Goal: Obtain resource: Download file/media

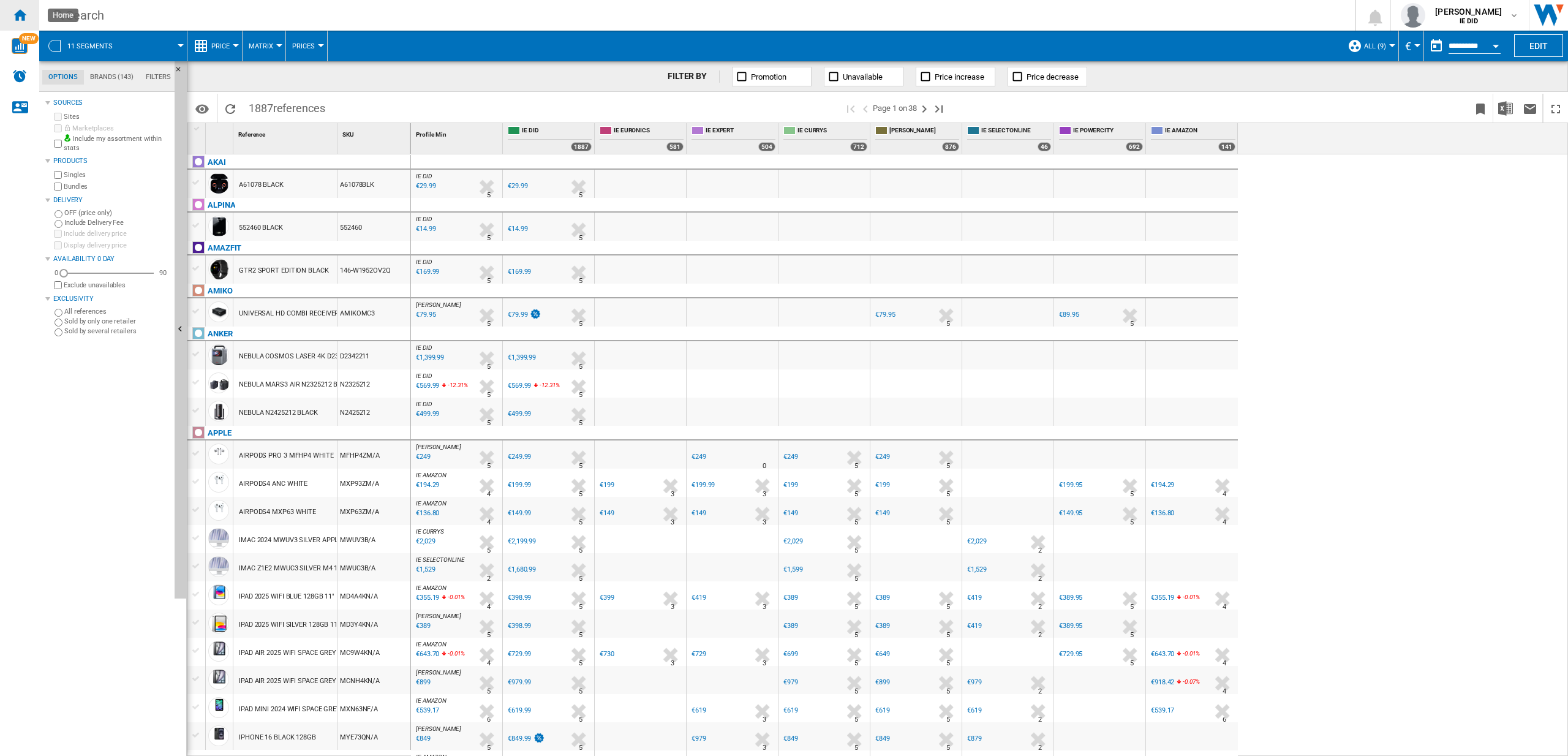
click at [25, 10] on ng-md-icon "Home" at bounding box center [19, 14] width 15 height 15
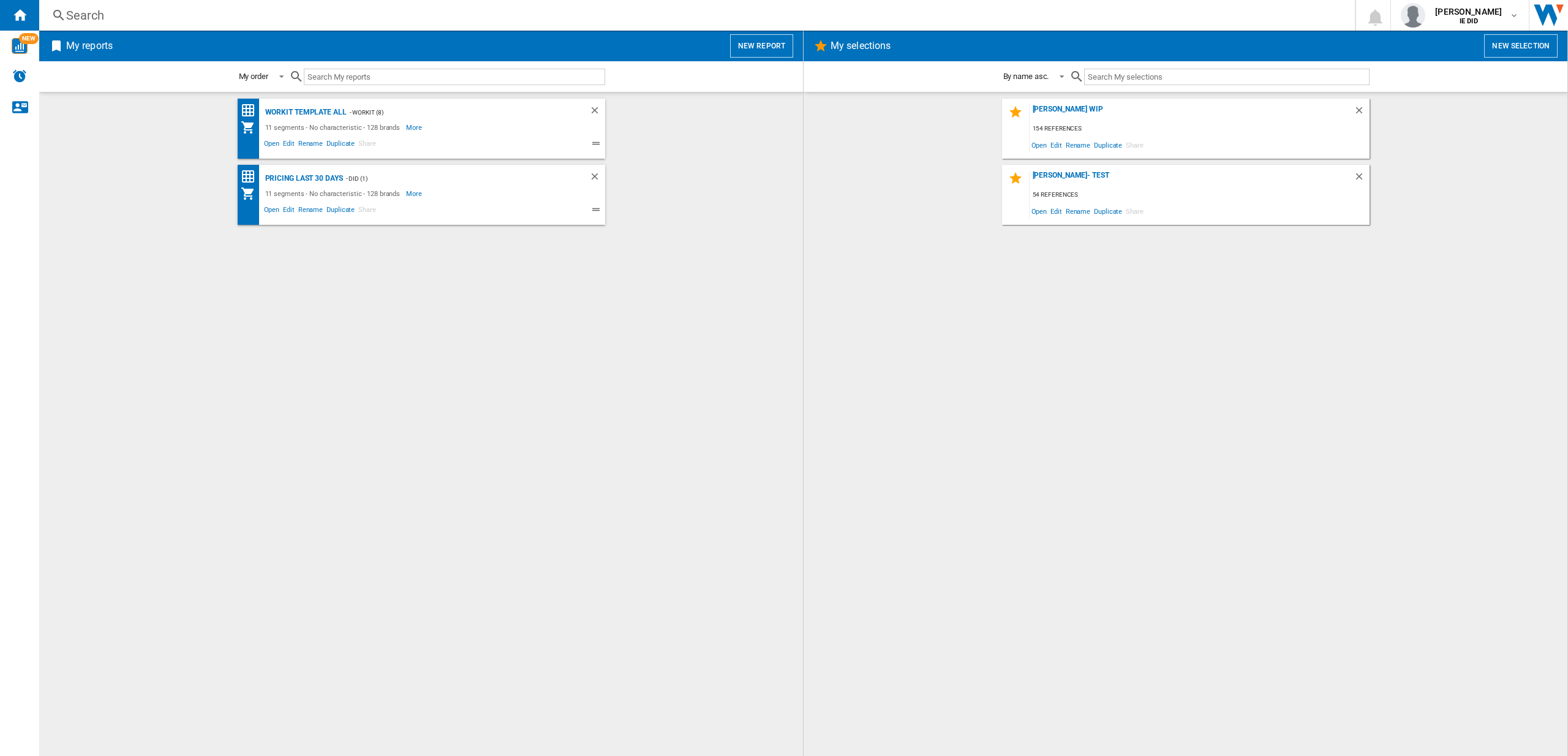
click at [759, 37] on button "New report" at bounding box center [761, 46] width 63 height 23
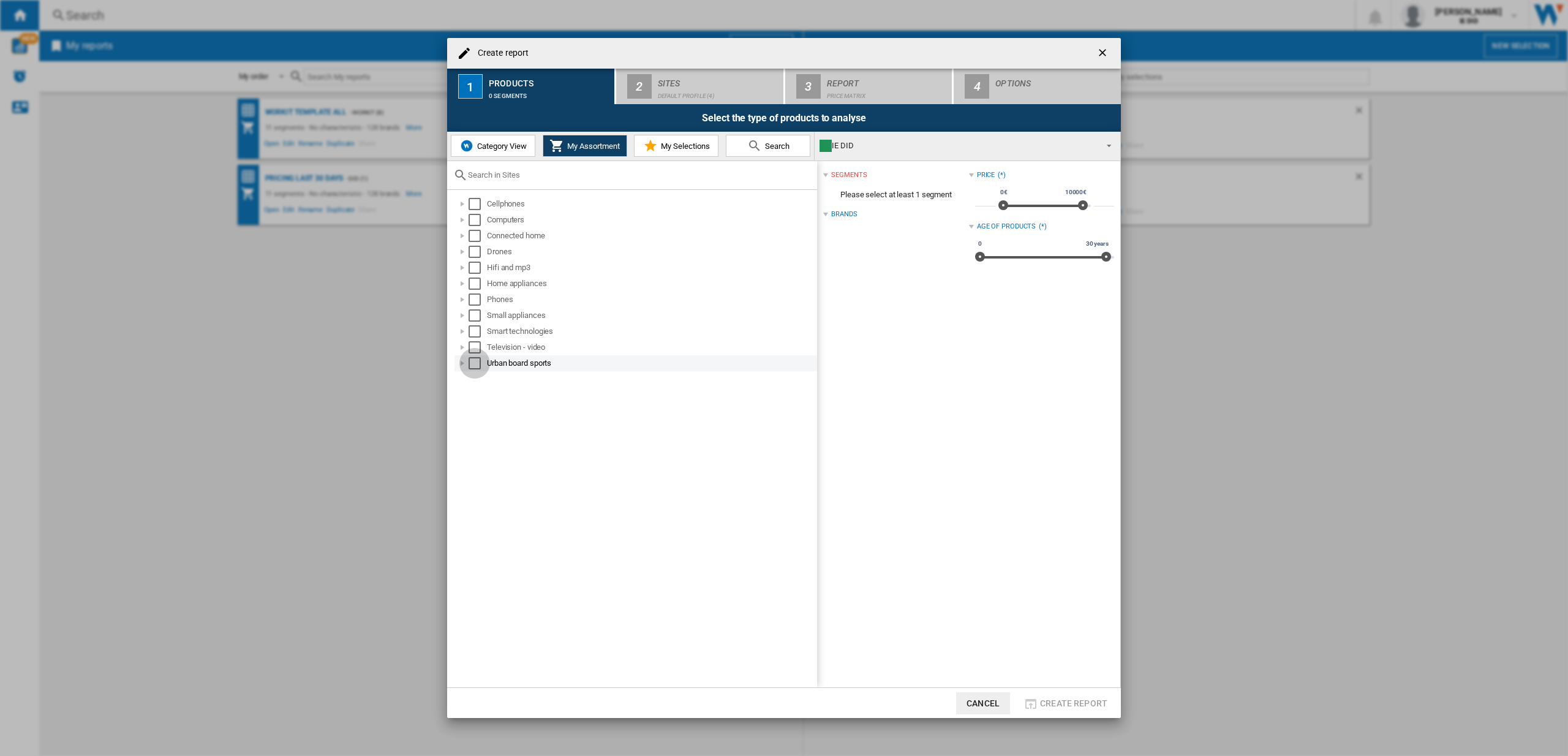
click at [471, 362] on div "Select" at bounding box center [474, 363] width 12 height 12
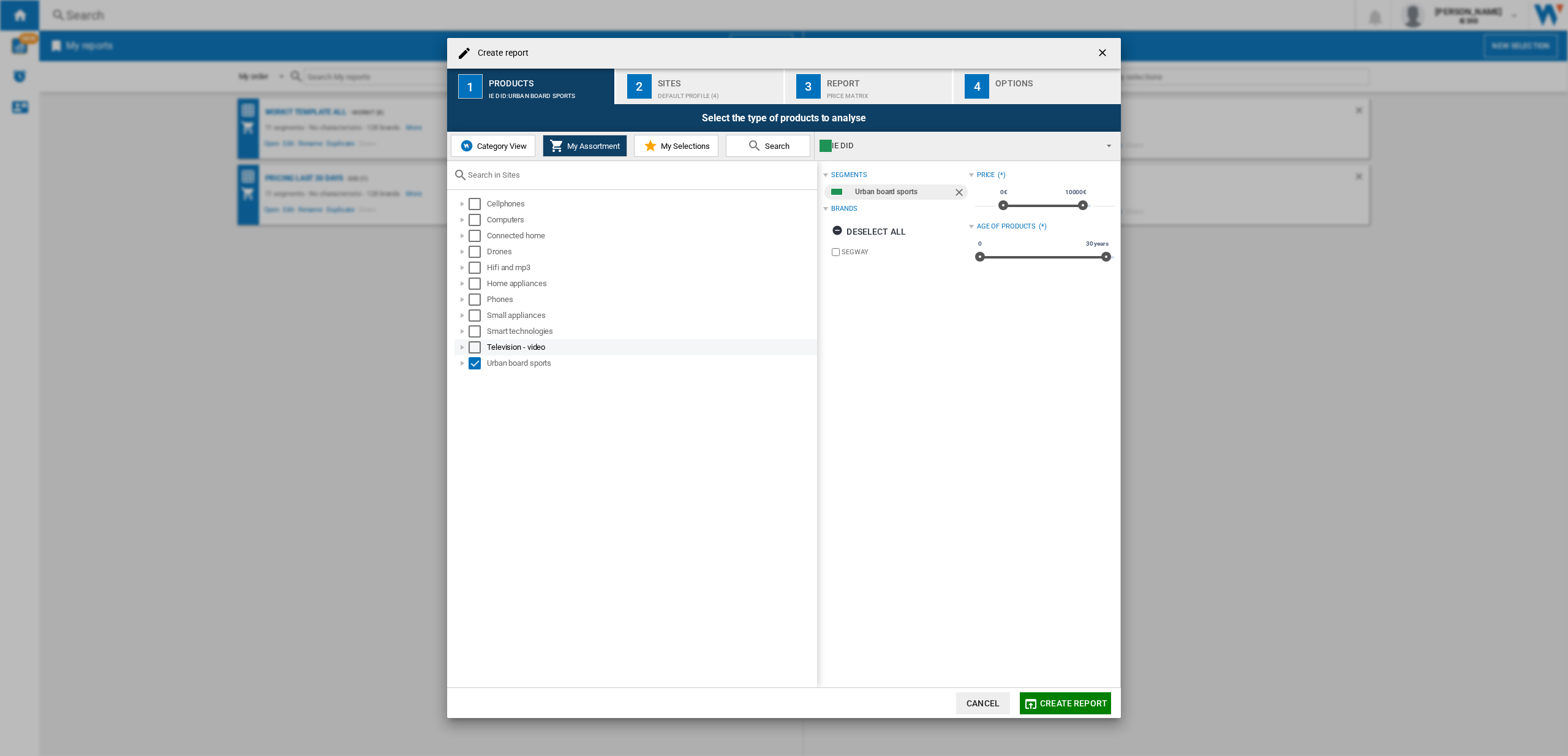
click at [477, 351] on div "Select" at bounding box center [474, 347] width 12 height 12
click at [477, 331] on div "Select" at bounding box center [474, 331] width 12 height 12
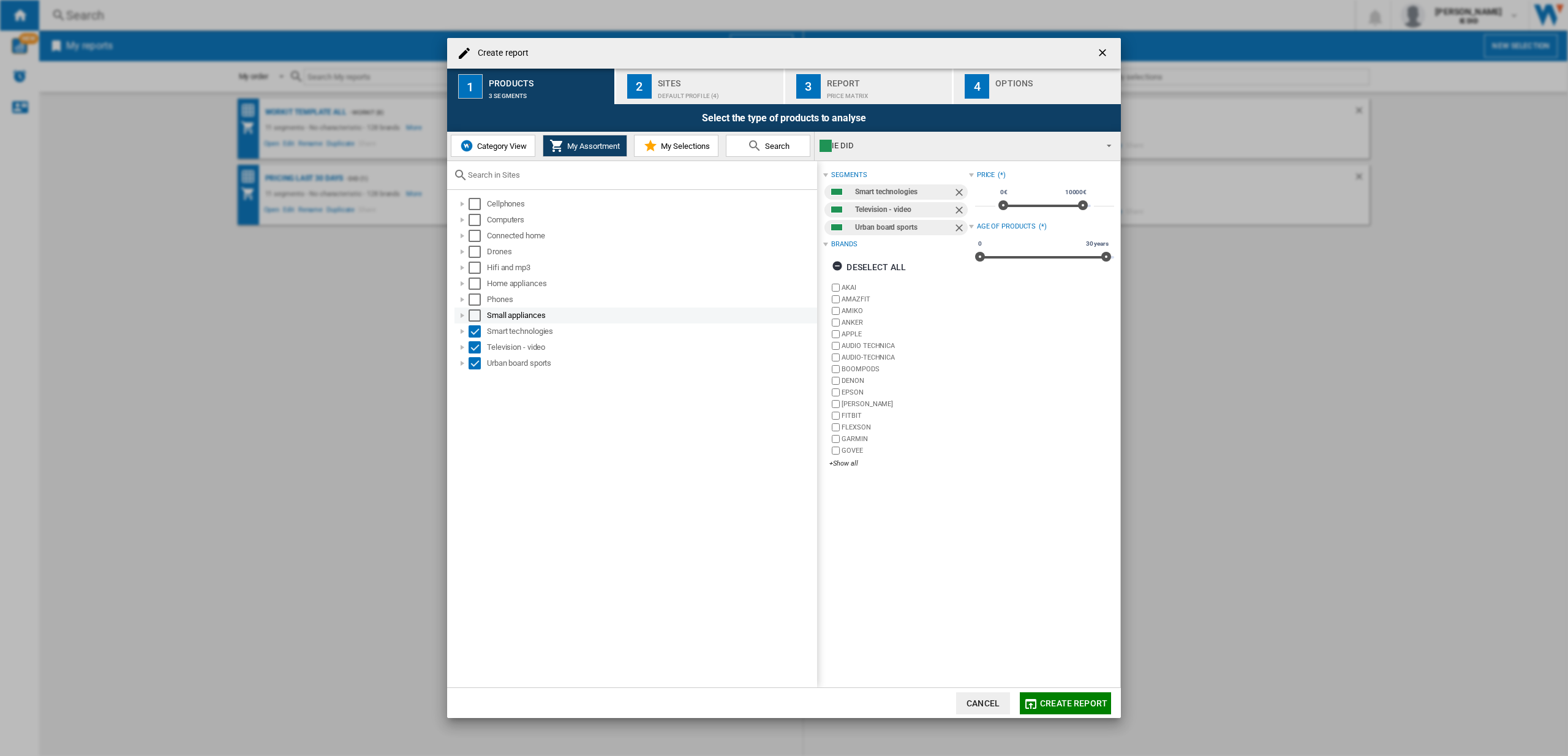
click at [482, 308] on div "Small appliances" at bounding box center [636, 315] width 363 height 16
click at [477, 311] on div "Select" at bounding box center [474, 315] width 12 height 12
drag, startPoint x: 476, startPoint y: 299, endPoint x: 478, endPoint y: 288, distance: 11.2
click at [477, 299] on div "Select" at bounding box center [474, 299] width 12 height 12
drag, startPoint x: 477, startPoint y: 281, endPoint x: 475, endPoint y: 269, distance: 12.2
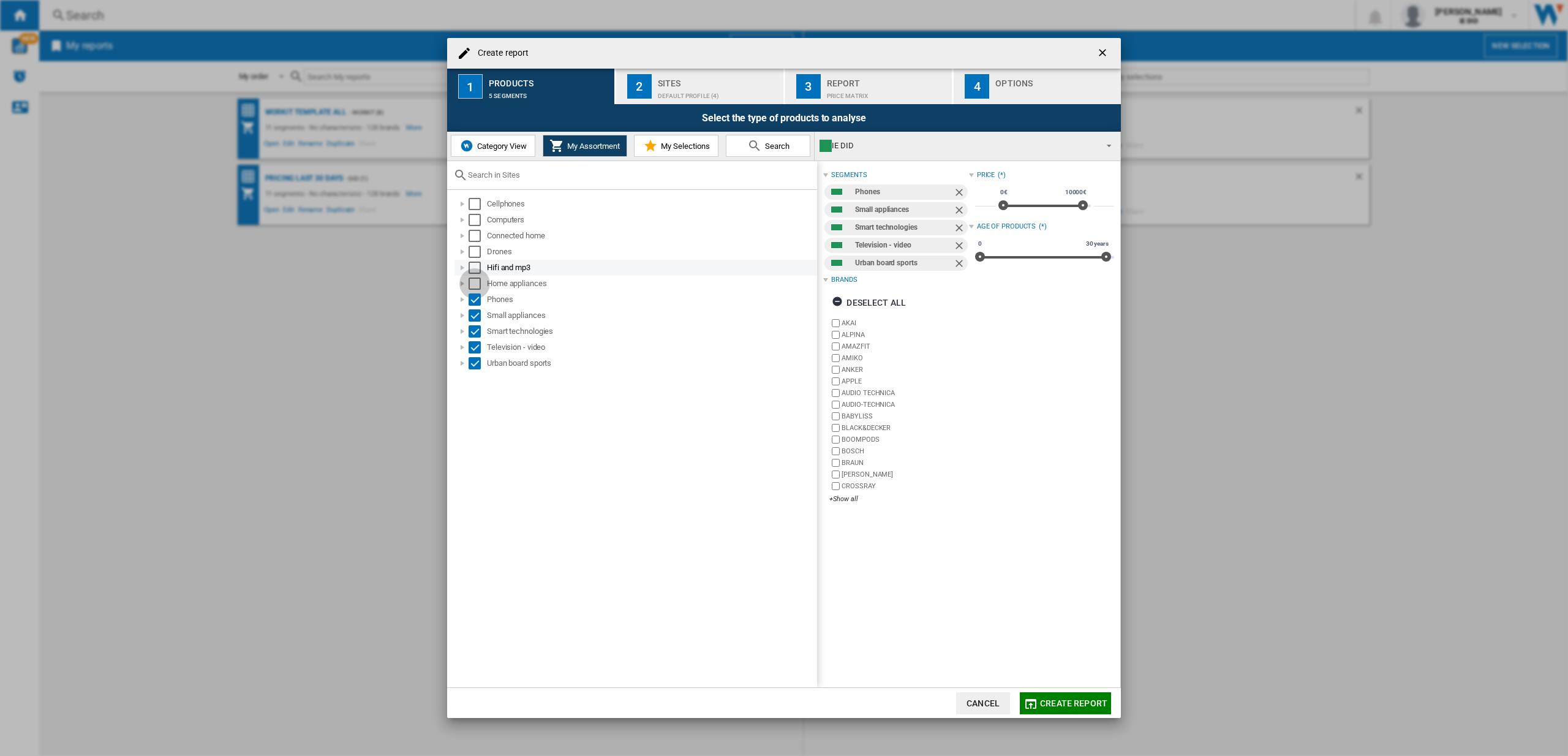
click at [477, 281] on div "Select" at bounding box center [474, 283] width 12 height 12
drag, startPoint x: 475, startPoint y: 264, endPoint x: 476, endPoint y: 248, distance: 16.0
click at [475, 262] on div "Select" at bounding box center [474, 268] width 12 height 12
click at [479, 251] on div "Select" at bounding box center [474, 252] width 12 height 12
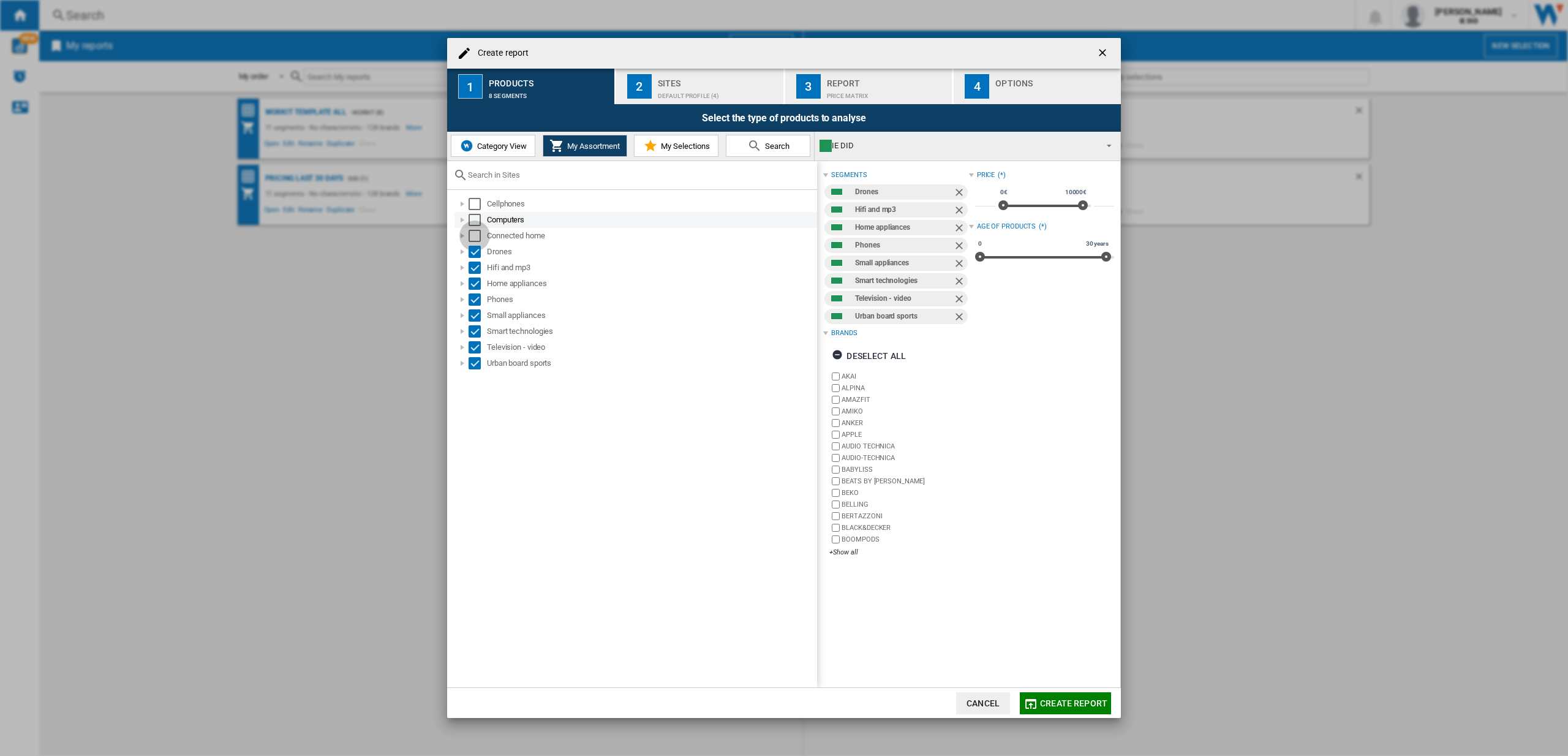
drag, startPoint x: 473, startPoint y: 234, endPoint x: 471, endPoint y: 224, distance: 10.2
click at [473, 234] on div "Select" at bounding box center [474, 235] width 12 height 12
drag, startPoint x: 479, startPoint y: 222, endPoint x: 473, endPoint y: 211, distance: 12.5
click at [479, 222] on div "Select" at bounding box center [474, 219] width 12 height 12
click at [473, 210] on div "Cellphones" at bounding box center [636, 204] width 363 height 16
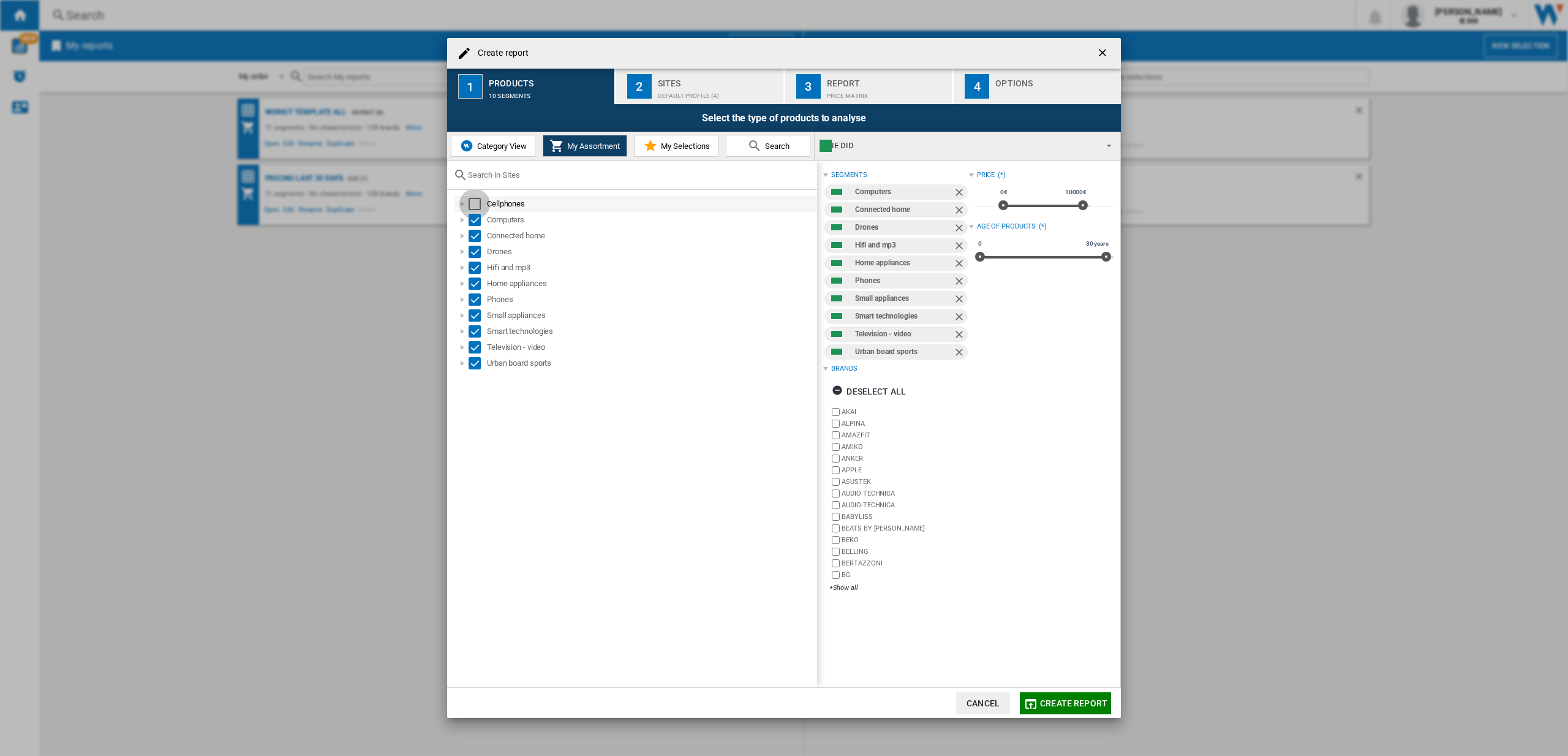
click at [473, 204] on div "Select" at bounding box center [474, 204] width 12 height 12
click at [670, 86] on div "Default profile (4)" at bounding box center [718, 93] width 121 height 13
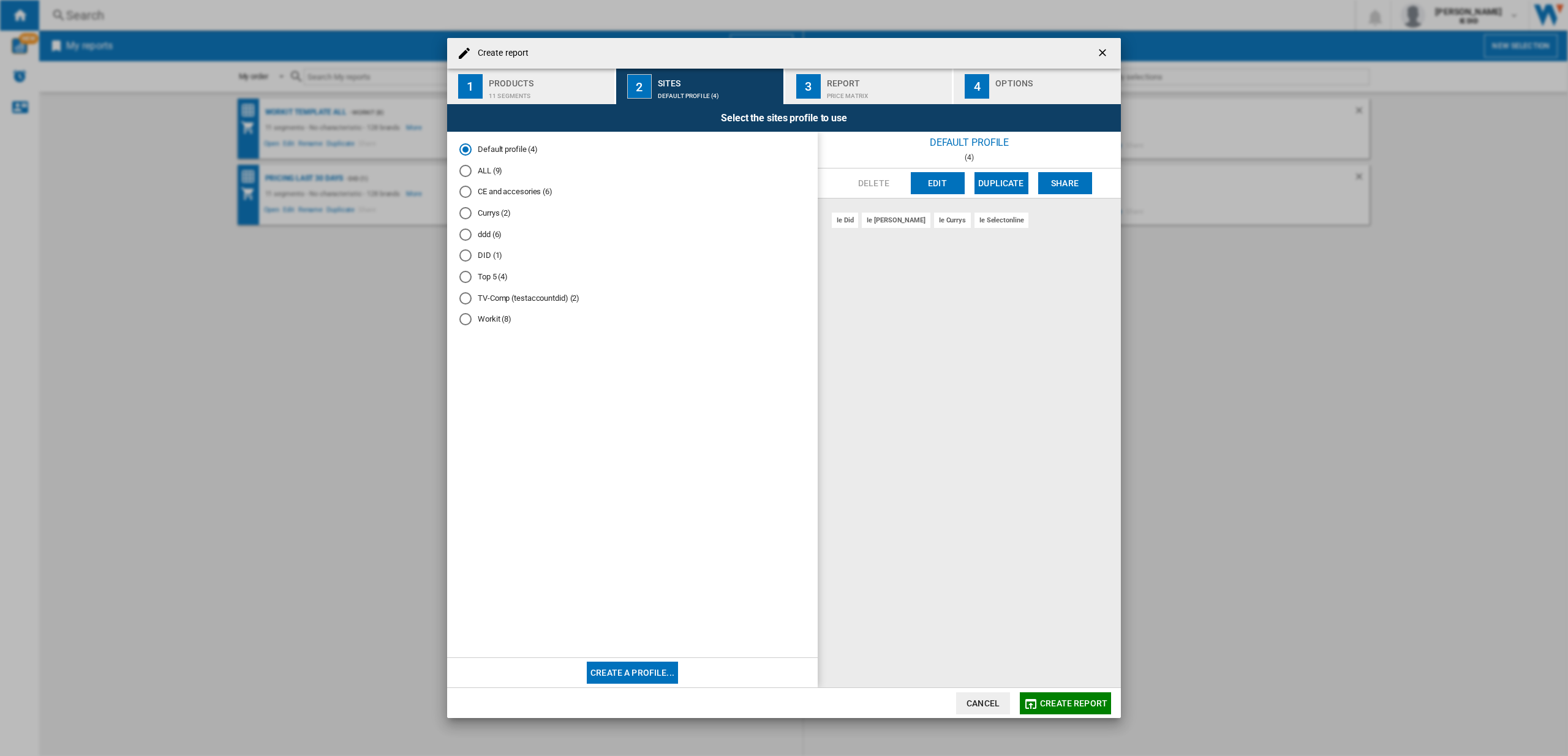
click at [468, 172] on div "ALL (9)" at bounding box center [465, 171] width 12 height 12
click at [1065, 701] on span "Create report" at bounding box center [1073, 703] width 68 height 10
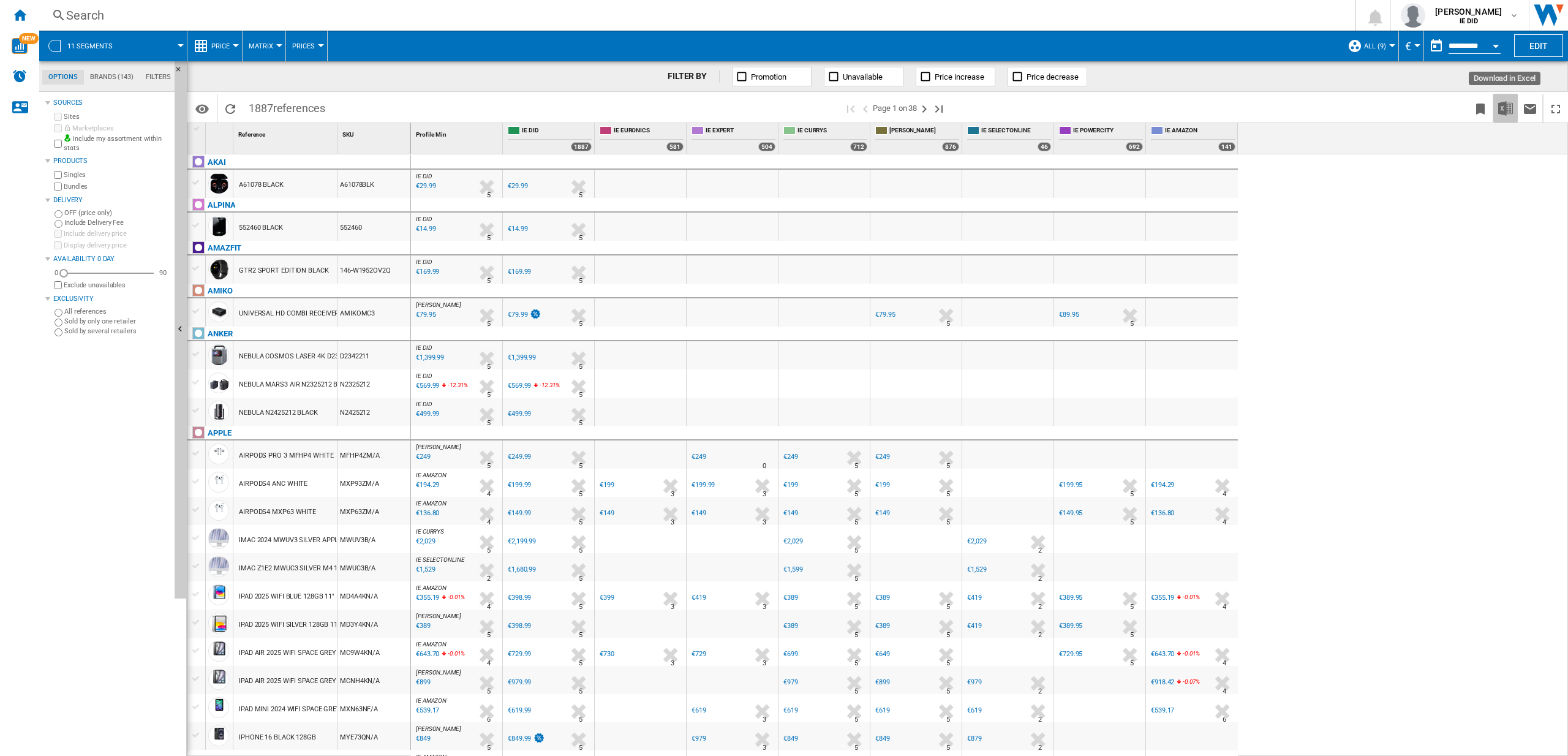
click at [1506, 109] on img "Download in Excel" at bounding box center [1505, 108] width 15 height 15
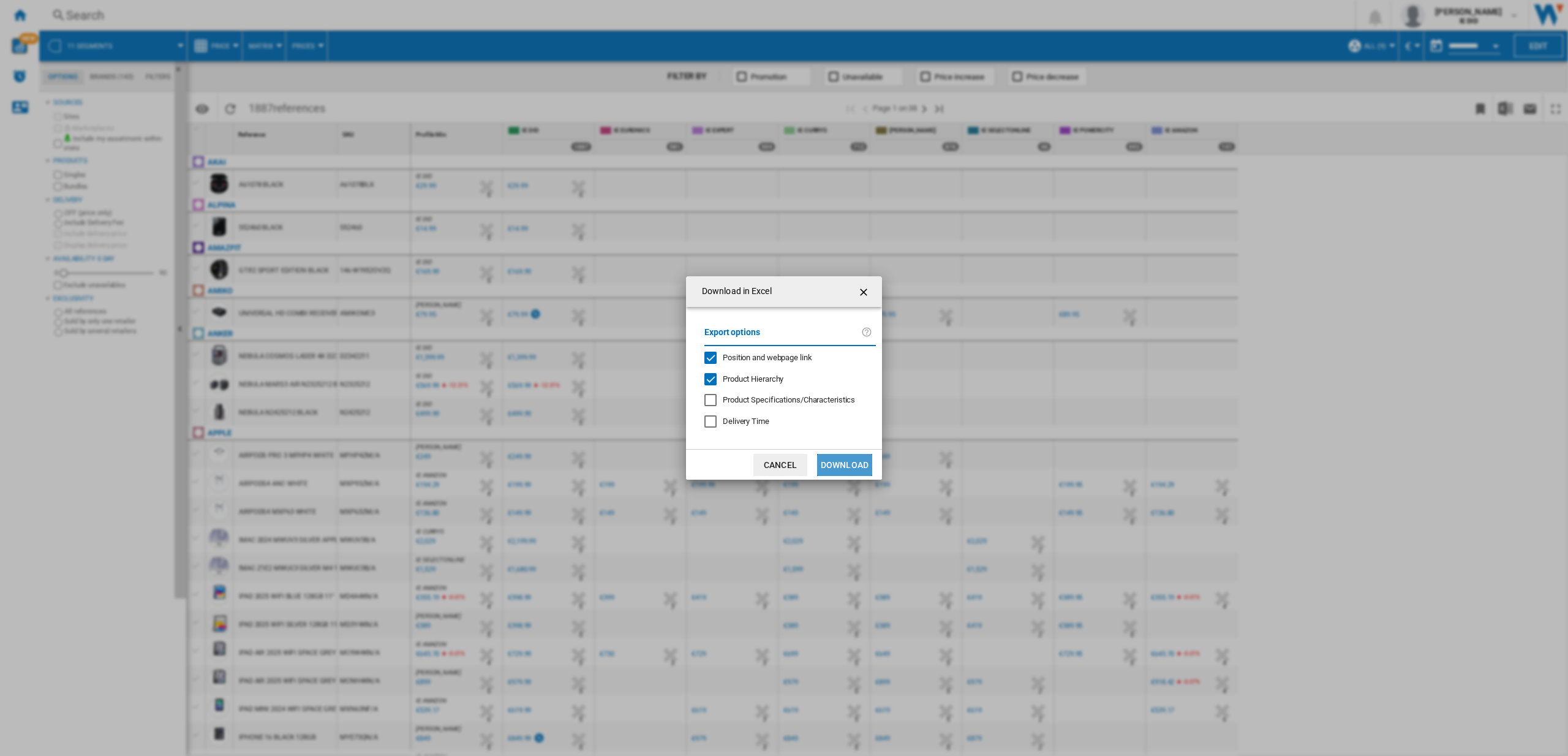
click at [848, 473] on button "Download" at bounding box center [844, 465] width 55 height 22
